Goal: Find specific page/section: Find specific page/section

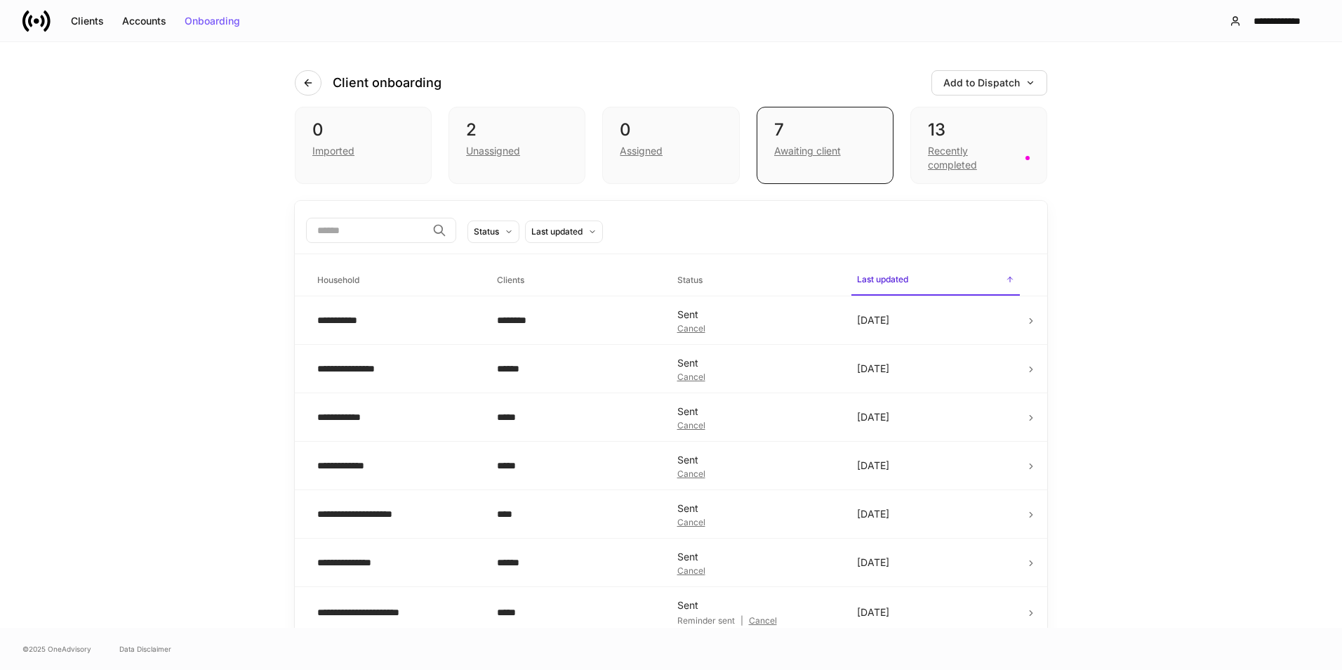
click at [640, 310] on td "********" at bounding box center [576, 320] width 180 height 48
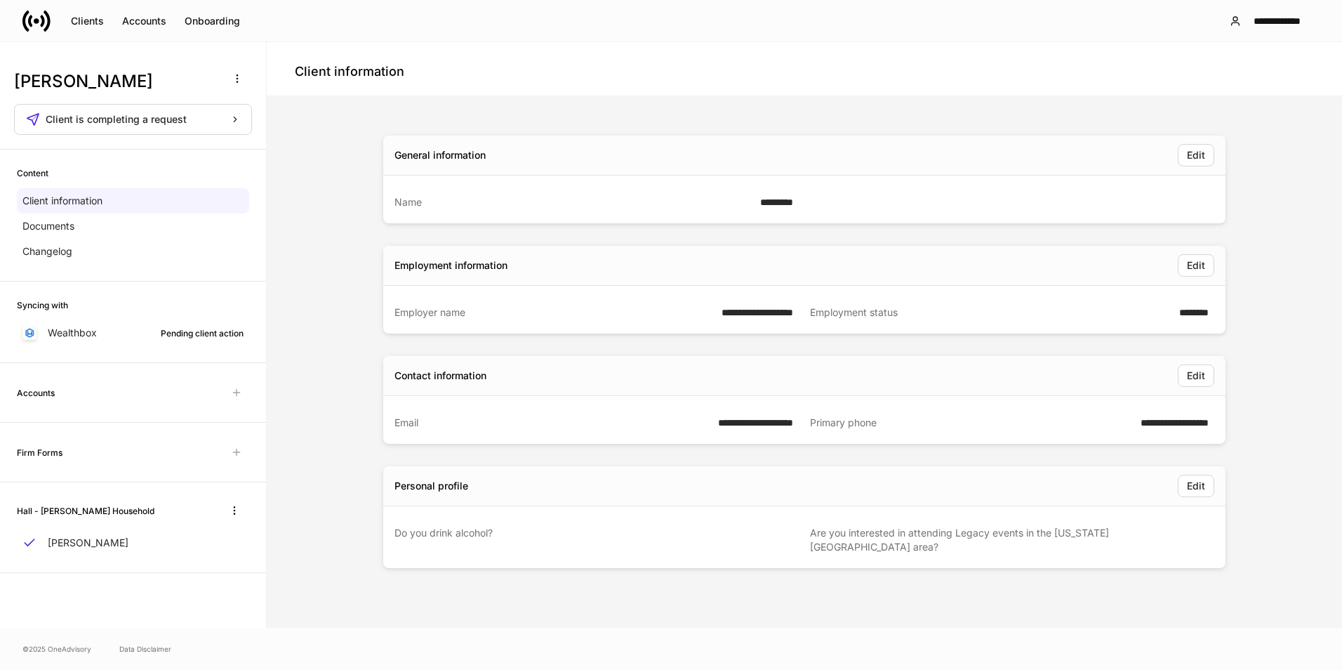
click at [85, 238] on div "Documents" at bounding box center [133, 225] width 232 height 25
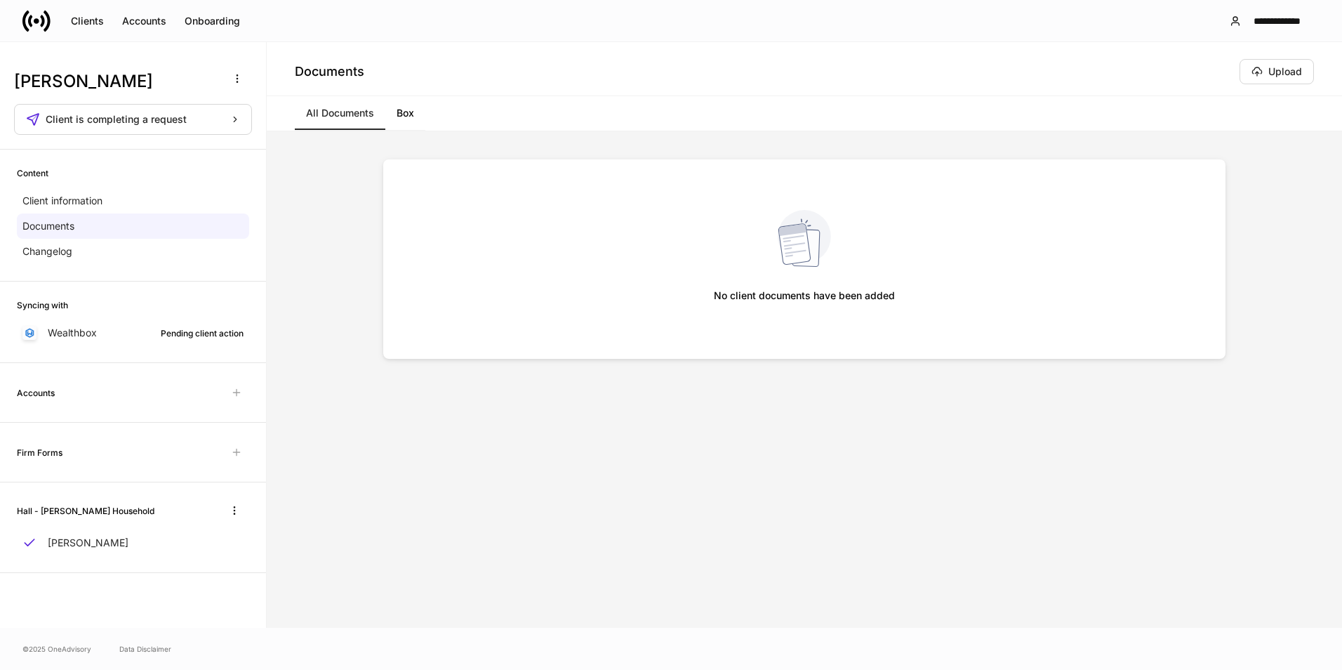
click at [83, 255] on div "Changelog" at bounding box center [133, 251] width 232 height 25
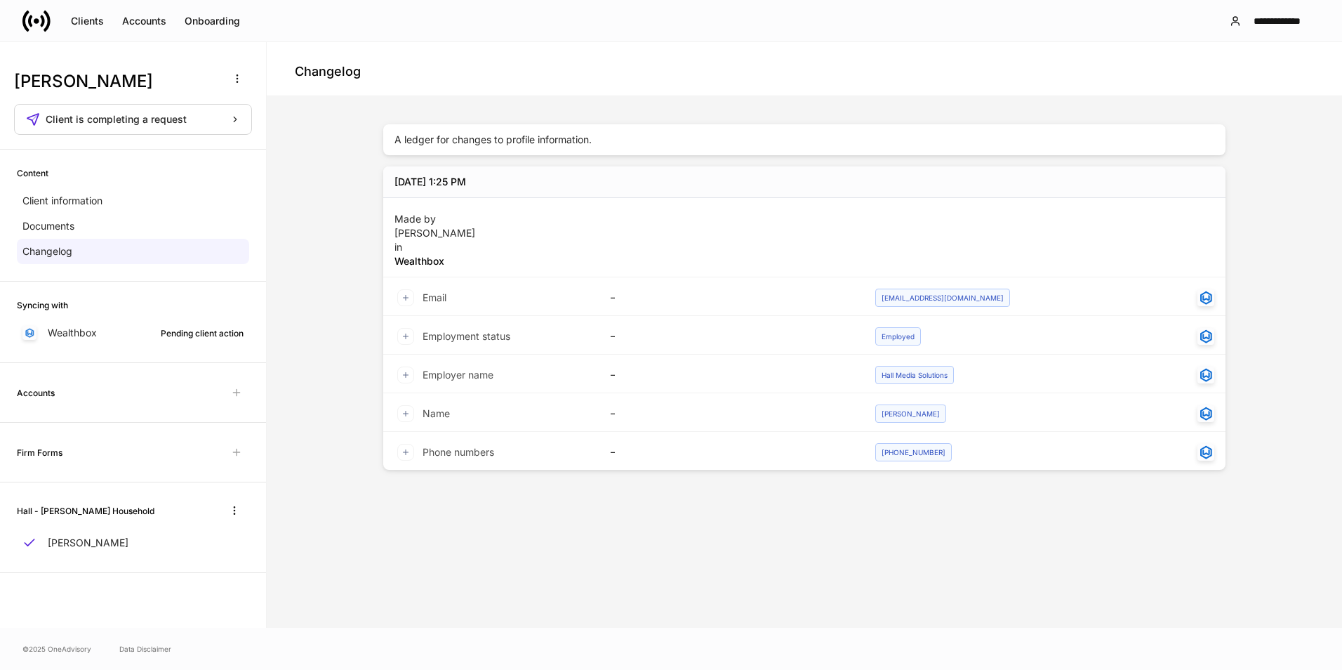
click at [58, 197] on p "Client information" at bounding box center [62, 201] width 80 height 14
